Goal: Information Seeking & Learning: Learn about a topic

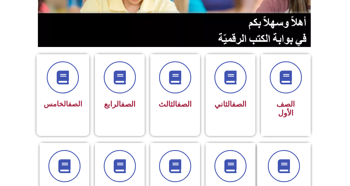
scroll to position [111, 0]
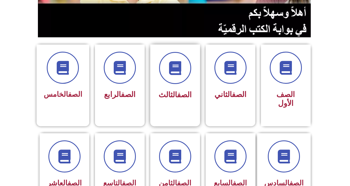
click at [168, 95] on span "الصف الثالث" at bounding box center [175, 95] width 33 height 9
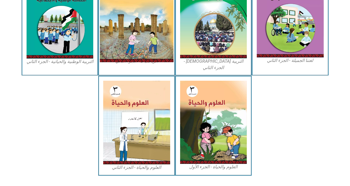
scroll to position [308, 0]
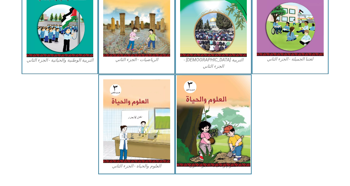
click at [229, 106] on img at bounding box center [214, 121] width 74 height 92
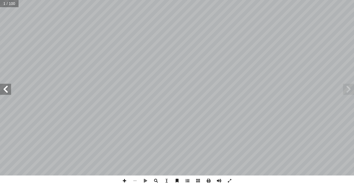
click at [189, 181] on span at bounding box center [187, 181] width 11 height 11
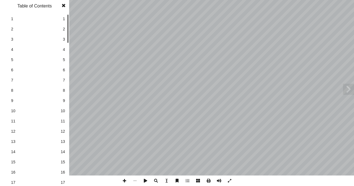
click at [63, 152] on span "14" at bounding box center [63, 152] width 4 height 6
click at [63, 6] on span at bounding box center [64, 5] width 10 height 11
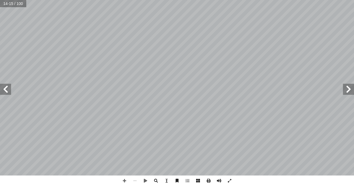
click at [6, 91] on span at bounding box center [5, 89] width 11 height 11
click at [126, 182] on span at bounding box center [124, 181] width 11 height 11
click at [3, 93] on span at bounding box center [5, 89] width 11 height 11
